Goal: Transaction & Acquisition: Purchase product/service

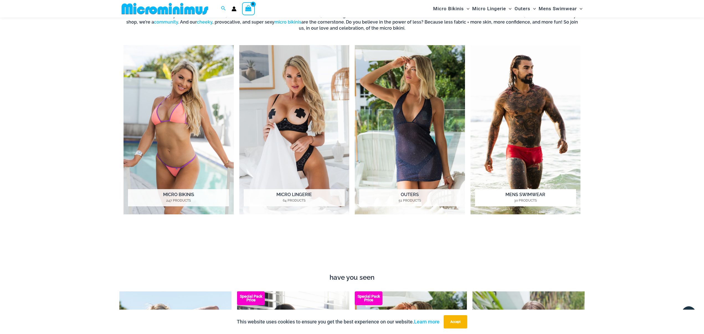
scroll to position [346, 0]
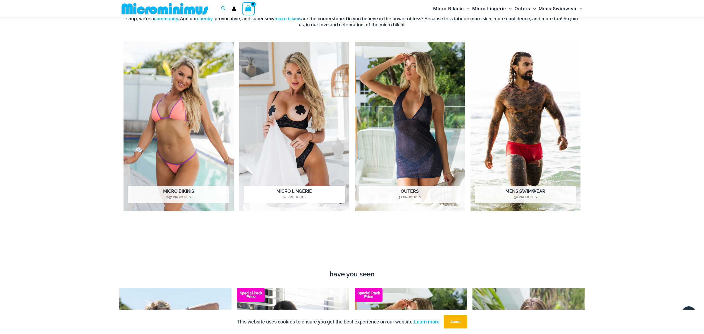
click at [307, 109] on img "Visit product category Micro Lingerie" at bounding box center [294, 126] width 110 height 169
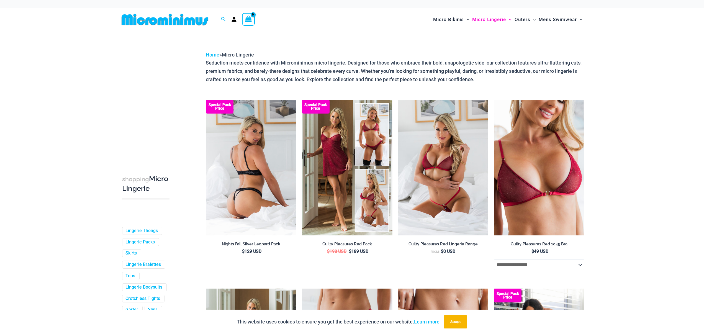
click at [280, 157] on img at bounding box center [251, 168] width 91 height 136
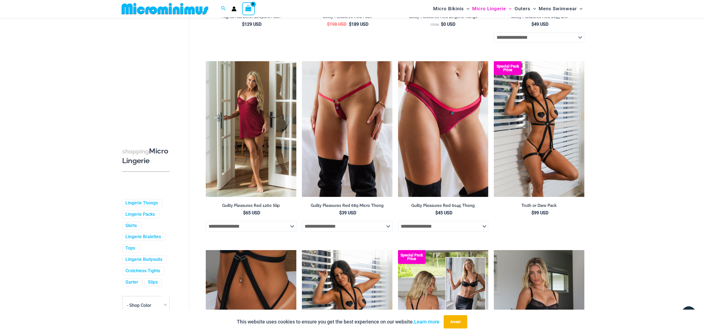
scroll to position [221, 0]
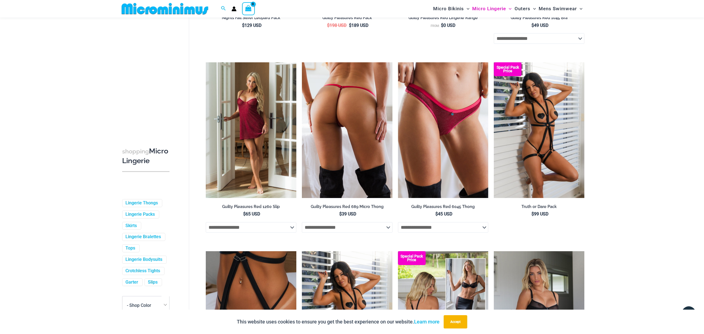
click at [351, 135] on img at bounding box center [347, 130] width 91 height 136
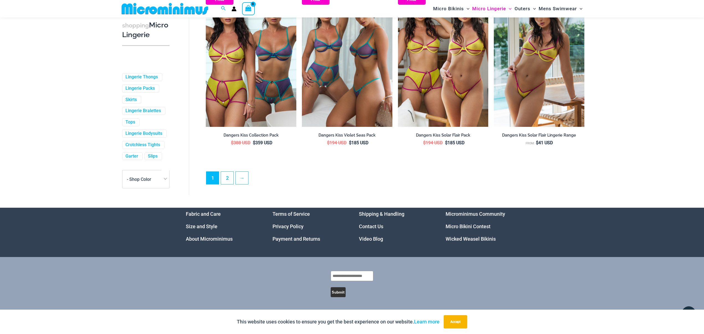
scroll to position [1426, 0]
click at [226, 180] on link "2" at bounding box center [227, 178] width 12 height 12
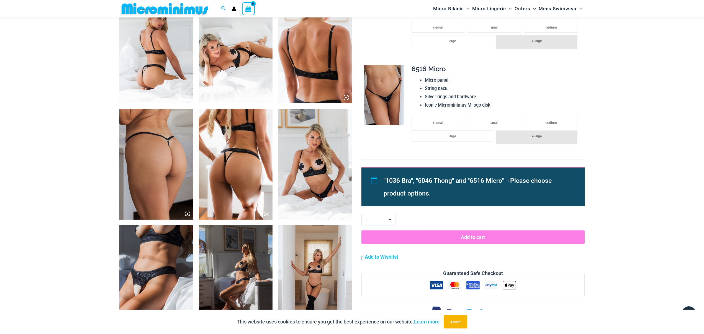
scroll to position [381, 0]
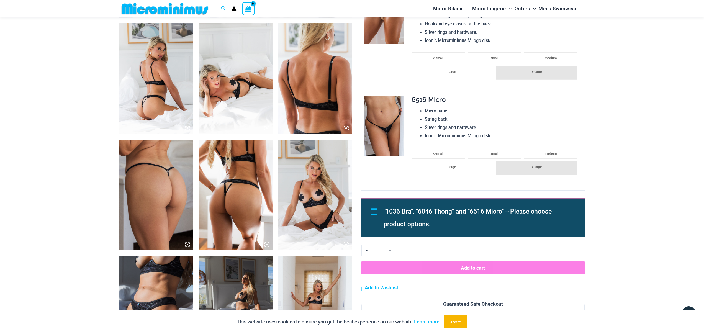
click at [383, 125] on img at bounding box center [384, 126] width 40 height 60
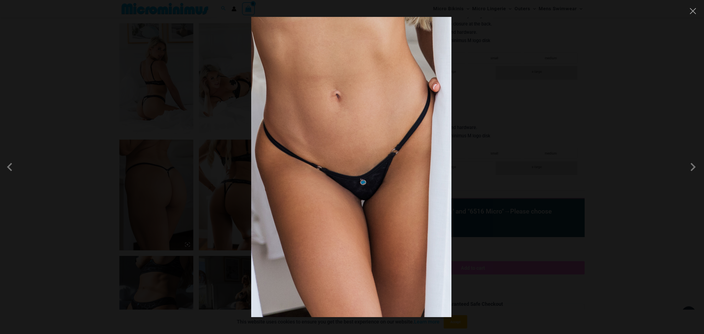
click at [496, 130] on div at bounding box center [352, 167] width 704 height 334
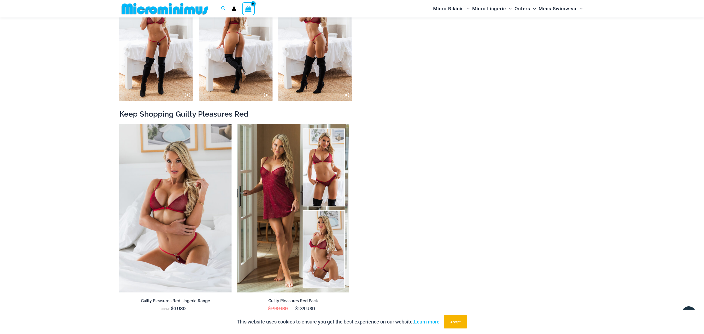
scroll to position [677, 0]
